Goal: Task Accomplishment & Management: Use online tool/utility

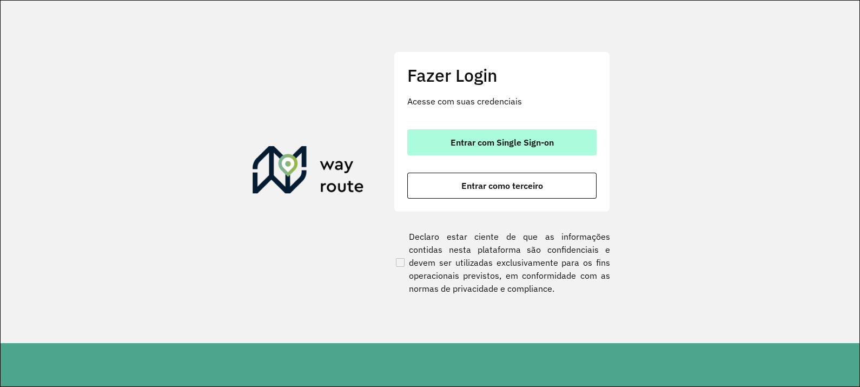
click at [527, 135] on button "Entrar com Single Sign-on" at bounding box center [501, 142] width 189 height 26
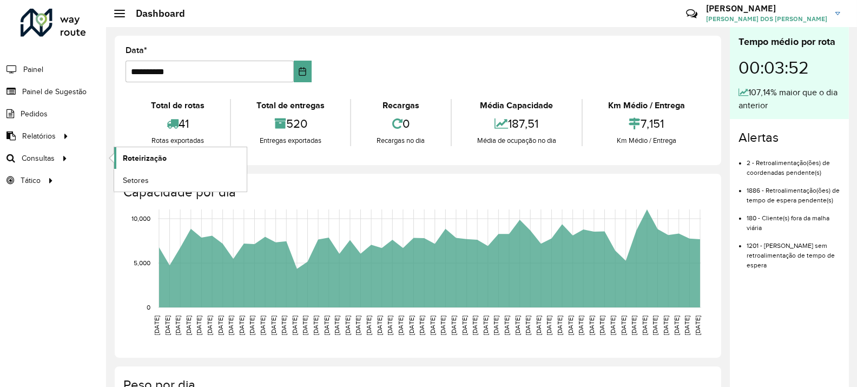
click at [154, 152] on span "Roteirização" at bounding box center [145, 157] width 44 height 11
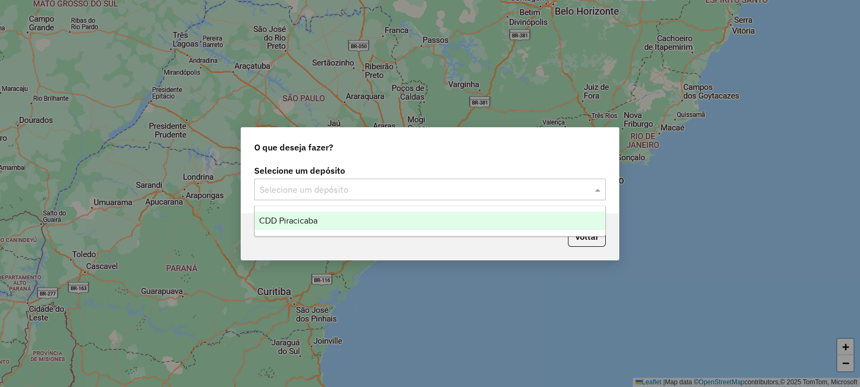
click at [547, 180] on div "Selecione um depósito" at bounding box center [429, 189] width 351 height 22
click at [333, 221] on div "CDD Piracicaba" at bounding box center [430, 220] width 350 height 18
